Goal: Information Seeking & Learning: Find specific page/section

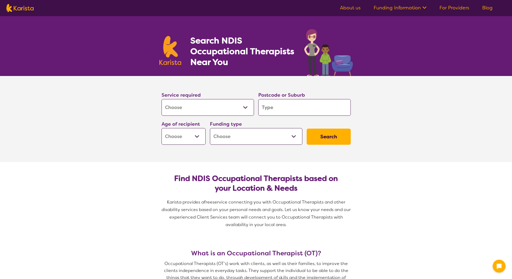
select select "[MEDICAL_DATA]"
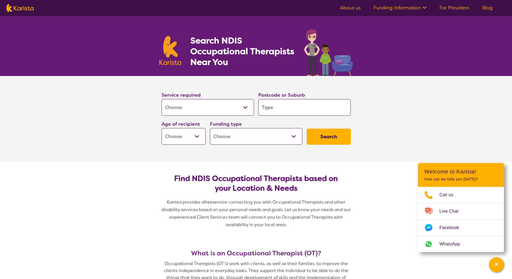
click at [187, 107] on select "Allied Health Assistant Assessment ([MEDICAL_DATA] or [MEDICAL_DATA]) Behaviour…" at bounding box center [208, 107] width 93 height 17
click at [292, 108] on input "search" at bounding box center [304, 107] width 93 height 17
click at [269, 112] on input "search" at bounding box center [304, 107] width 93 height 17
type input "3"
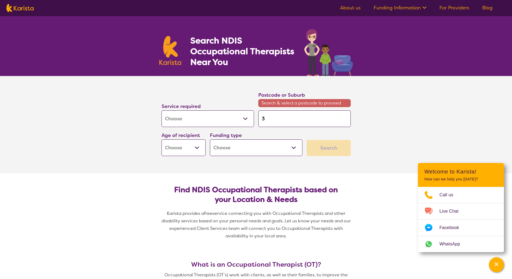
type input "30"
type input "306"
type input "3064"
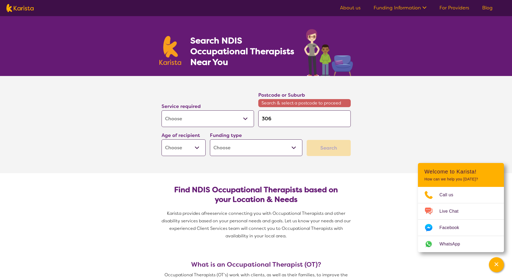
type input "3064"
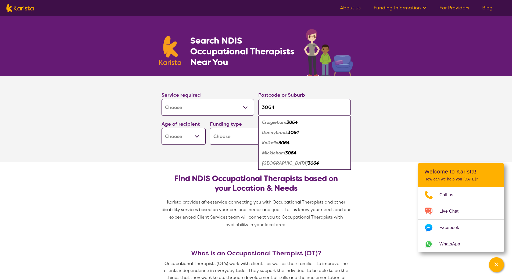
type input "3064"
click at [271, 126] on div "Craigieburn 3064" at bounding box center [304, 123] width 87 height 10
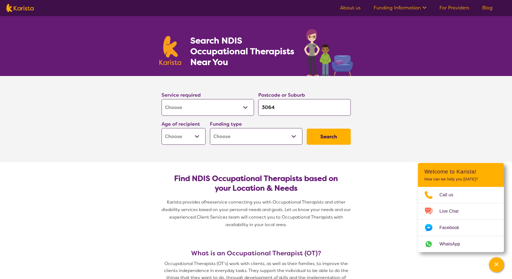
click at [233, 137] on select "Home Care Package (HCP) National Disability Insurance Scheme (NDIS) I don't know" at bounding box center [256, 136] width 93 height 17
select select "NDIS"
click at [210, 128] on select "Home Care Package (HCP) National Disability Insurance Scheme (NDIS) I don't know" at bounding box center [256, 136] width 93 height 17
select select "NDIS"
click at [197, 139] on select "Early Childhood - 0 to 9 Child - 10 to 11 Adolescent - 12 to 17 Adult - 18 to 6…" at bounding box center [184, 136] width 44 height 17
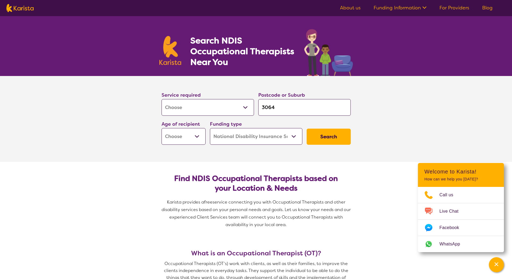
select select "EC"
click at [162, 128] on select "Early Childhood - 0 to 9 Child - 10 to 11 Adolescent - 12 to 17 Adult - 18 to 6…" at bounding box center [184, 136] width 44 height 17
select select "EC"
click at [323, 137] on button "Search" at bounding box center [329, 137] width 44 height 16
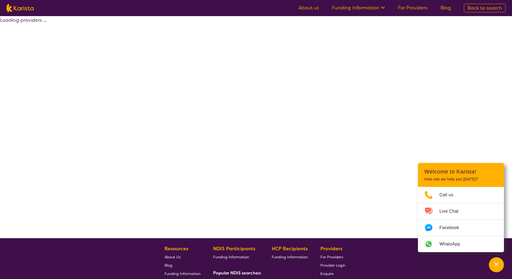
select select "by_score"
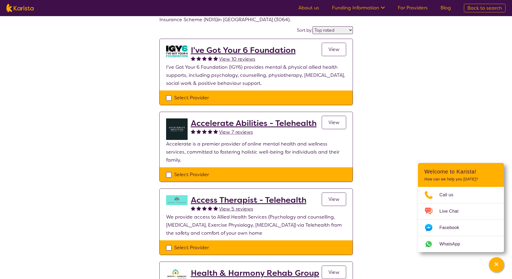
scroll to position [27, 0]
